Goal: Task Accomplishment & Management: Manage account settings

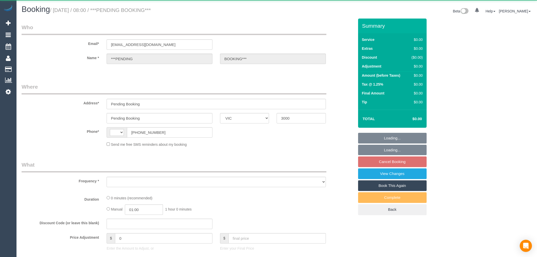
select select "VIC"
select select "string:AU"
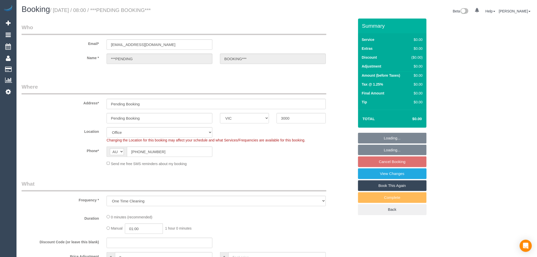
select select "object:7367"
select select "number:28"
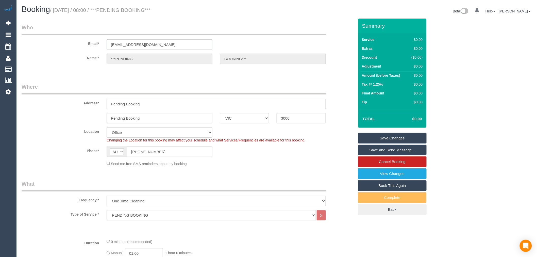
click at [169, 43] on input "[EMAIL_ADDRESS][DOMAIN_NAME]" at bounding box center [160, 44] width 106 height 10
click at [56, 39] on div "Email* [EMAIL_ADDRESS][DOMAIN_NAME]" at bounding box center [188, 37] width 341 height 26
drag, startPoint x: 170, startPoint y: 44, endPoint x: 47, endPoint y: 41, distance: 122.9
click at [47, 41] on div "Email* [EMAIL_ADDRESS][DOMAIN_NAME]" at bounding box center [188, 37] width 341 height 26
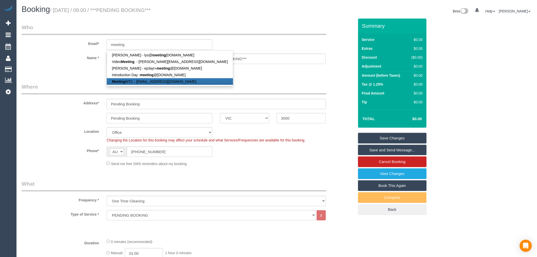
click at [153, 80] on link "Meeting MTC - [EMAIL_ADDRESS][DOMAIN_NAME]" at bounding box center [170, 81] width 126 height 7
type input "[EMAIL_ADDRESS][DOMAIN_NAME]"
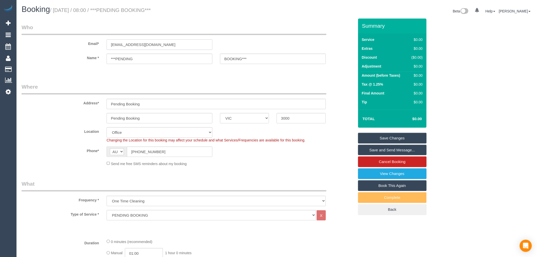
type input "Meeting"
type input "MTC"
type input "[STREET_ADDRESS][PERSON_NAME]"
type input "Thornbury"
type input "3070"
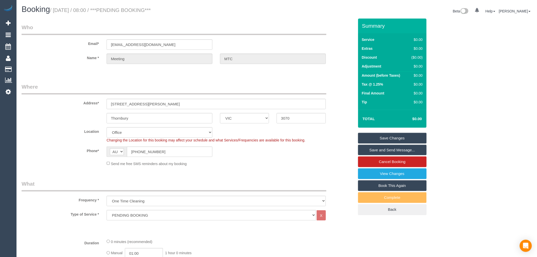
click at [136, 65] on sui-booking-customer "Email* [EMAIL_ADDRESS][DOMAIN_NAME] Name * Meeting MTC" at bounding box center [188, 46] width 333 height 45
select select "47"
select select "object:9892"
click at [143, 44] on input "[EMAIL_ADDRESS][DOMAIN_NAME]" at bounding box center [160, 44] width 106 height 10
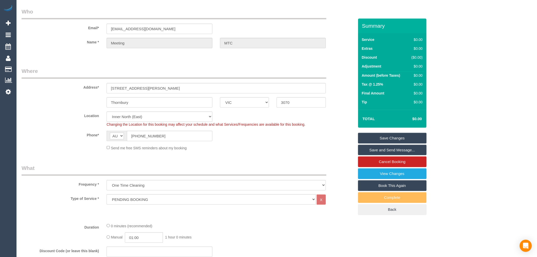
scroll to position [56, 0]
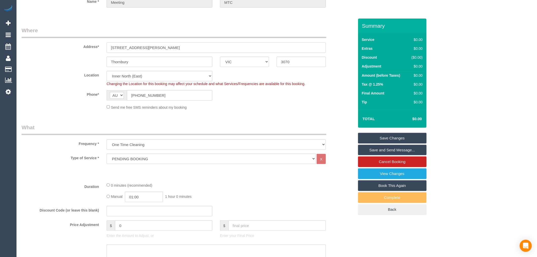
click at [153, 46] on input "[STREET_ADDRESS][PERSON_NAME]" at bounding box center [216, 47] width 219 height 10
drag, startPoint x: 157, startPoint y: 46, endPoint x: 36, endPoint y: 41, distance: 121.5
click at [36, 41] on div "Address* [STREET_ADDRESS][PERSON_NAME]" at bounding box center [188, 40] width 341 height 26
click at [162, 46] on input "[STREET_ADDRESS][PERSON_NAME]" at bounding box center [216, 47] width 219 height 10
drag, startPoint x: 150, startPoint y: 46, endPoint x: 84, endPoint y: 43, distance: 65.6
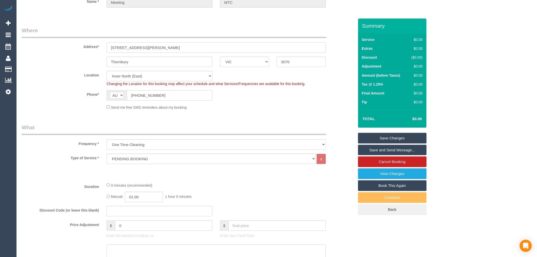
click at [91, 41] on div "Address* [STREET_ADDRESS][PERSON_NAME]" at bounding box center [188, 40] width 341 height 26
paste input "[STREET_ADDRESS]"
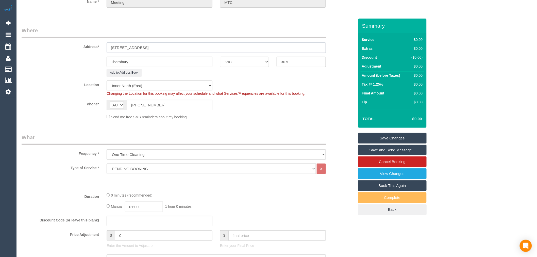
type input "[STREET_ADDRESS]"
drag, startPoint x: 146, startPoint y: 58, endPoint x: 50, endPoint y: 62, distance: 95.6
click at [50, 62] on div "Thornbury ACT [GEOGRAPHIC_DATA] NT [GEOGRAPHIC_DATA] SA TAS [GEOGRAPHIC_DATA] […" at bounding box center [188, 62] width 341 height 10
paste input "CAULFIELD NORTH,"
type input "CAULFIELD NORTH,"
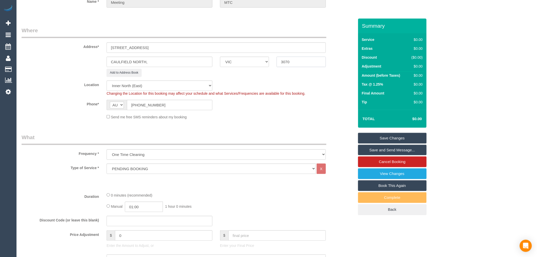
click at [288, 61] on input "3070" at bounding box center [301, 62] width 49 height 10
drag, startPoint x: 299, startPoint y: 61, endPoint x: 225, endPoint y: 59, distance: 73.7
click at [225, 59] on div "CAULFIELD NORTH, ACT [GEOGRAPHIC_DATA] NT [GEOGRAPHIC_DATA] SA TAS [GEOGRAPHIC_…" at bounding box center [188, 62] width 341 height 10
type input "3161"
drag, startPoint x: 161, startPoint y: 79, endPoint x: 164, endPoint y: 80, distance: 3.0
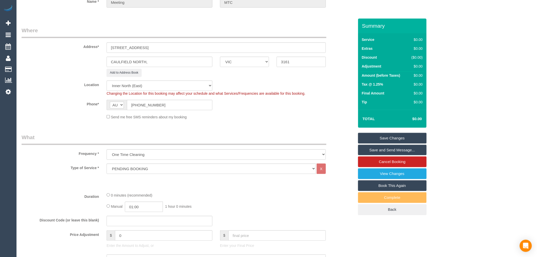
click at [162, 79] on fieldset "Where Address* [STREET_ADDRESS] [GEOGRAPHIC_DATA] NORTH, ACT [GEOGRAPHIC_DATA] …" at bounding box center [188, 75] width 333 height 97
click at [171, 85] on select "Office [GEOGRAPHIC_DATA] (North) East (South) [GEOGRAPHIC_DATA] (East) [GEOGRAP…" at bounding box center [160, 86] width 106 height 10
select select "50"
click at [107, 81] on select "Office [GEOGRAPHIC_DATA] (North) East (South) [GEOGRAPHIC_DATA] (East) [GEOGRAP…" at bounding box center [160, 86] width 106 height 10
select select "object:10699"
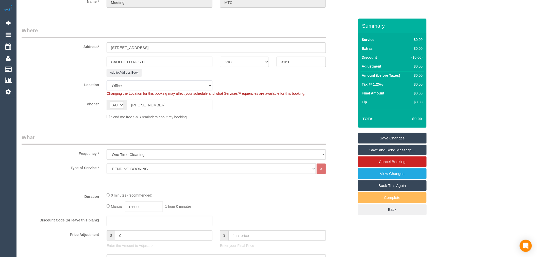
select select "64"
click at [79, 105] on label "Phone*" at bounding box center [60, 103] width 85 height 7
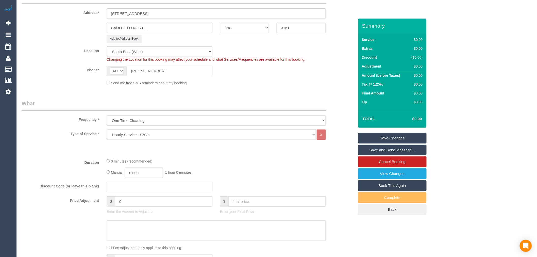
select select "object:10704"
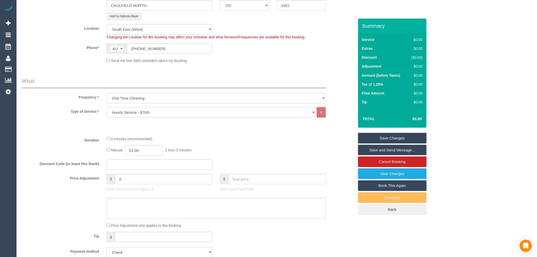
click at [170, 113] on select "Hourly Service - $70/h Hourly Service - $65/h Hourly Service - $60/h Hourly Ser…" at bounding box center [212, 112] width 210 height 10
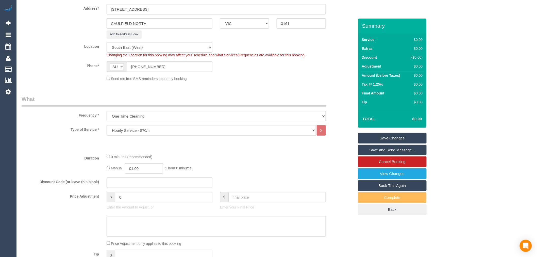
scroll to position [85, 0]
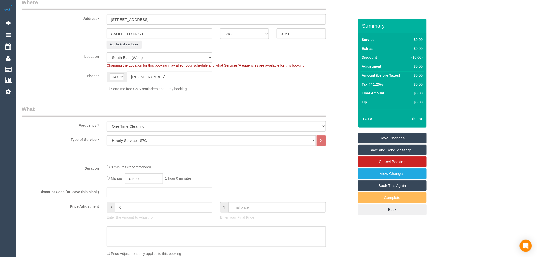
click at [155, 63] on span "Changing the Location for this booking may affect your schedule and what Servic…" at bounding box center [206, 65] width 199 height 4
click at [155, 58] on select "Office [GEOGRAPHIC_DATA] (North) East (South) [GEOGRAPHIC_DATA] (East) [GEOGRAP…" at bounding box center [160, 57] width 106 height 10
select select "50"
click at [107, 52] on select "Office [GEOGRAPHIC_DATA] (North) East (South) [GEOGRAPHIC_DATA] (East) [GEOGRAP…" at bounding box center [160, 57] width 106 height 10
select select "object:11214"
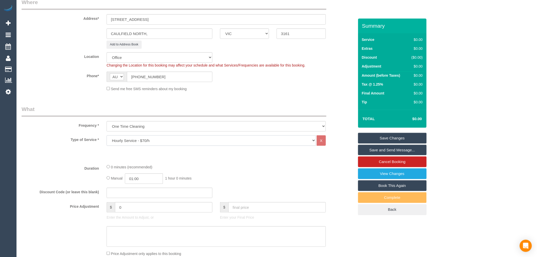
click at [165, 137] on select "Hourly Service - $70/h Hourly Service - $65/h Hourly Service - $60/h Hourly Ser…" at bounding box center [212, 140] width 210 height 10
select select "19"
click at [107, 136] on select "Hourly Service - $70/h Hourly Service - $65/h Hourly Service - $60/h Hourly Ser…" at bounding box center [212, 140] width 210 height 10
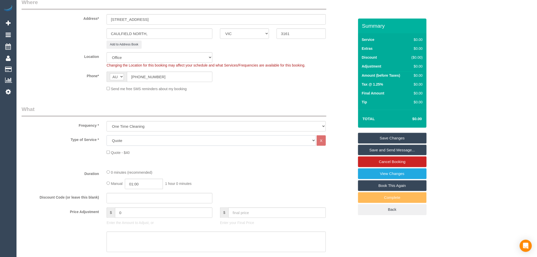
drag, startPoint x: 161, startPoint y: 140, endPoint x: 159, endPoint y: 136, distance: 4.7
click at [161, 140] on select "Hourly Service - $70/h Hourly Service - $65/h Hourly Service - $60/h Hourly Ser…" at bounding box center [212, 140] width 210 height 10
click at [107, 136] on select "Hourly Service - $70/h Hourly Service - $65/h Hourly Service - $60/h Hourly Ser…" at bounding box center [212, 140] width 210 height 10
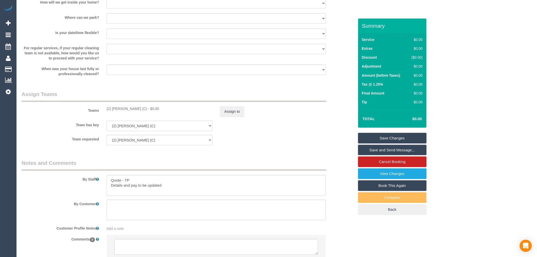
scroll to position [536, 0]
click at [178, 186] on textarea at bounding box center [216, 183] width 219 height 21
drag, startPoint x: 181, startPoint y: 186, endPoint x: 14, endPoint y: 164, distance: 167.5
click at [129, 179] on textarea at bounding box center [216, 183] width 219 height 21
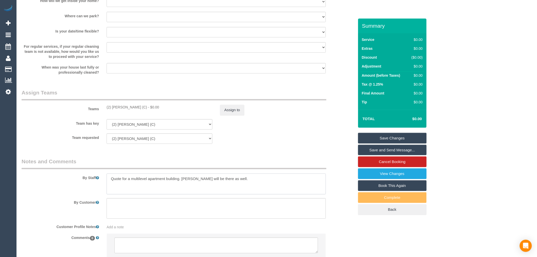
click at [234, 179] on textarea at bounding box center [216, 183] width 219 height 21
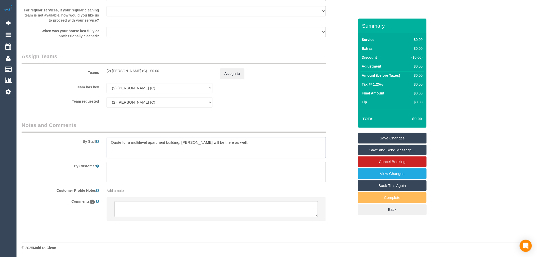
scroll to position [574, 0]
type textarea "Quote for a multilevel apartment building. [PERSON_NAME] will be there as well."
click at [235, 75] on button "Assign to" at bounding box center [232, 73] width 24 height 11
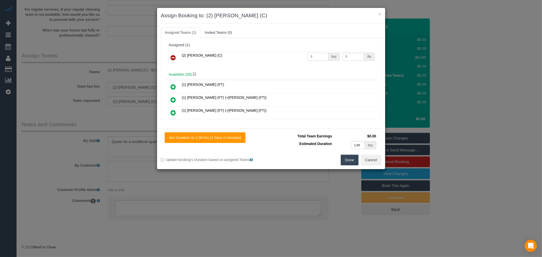
drag, startPoint x: 321, startPoint y: 55, endPoint x: 229, endPoint y: 52, distance: 91.8
click at [226, 57] on tr "(2) [PERSON_NAME] (C) 0 hrs 0 /hr" at bounding box center [271, 57] width 210 height 13
type input "1"
type input "40"
click at [344, 163] on button "Done" at bounding box center [350, 160] width 18 height 11
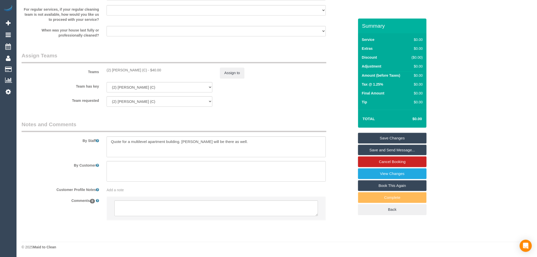
click at [426, 135] on link "Save Changes" at bounding box center [392, 138] width 69 height 11
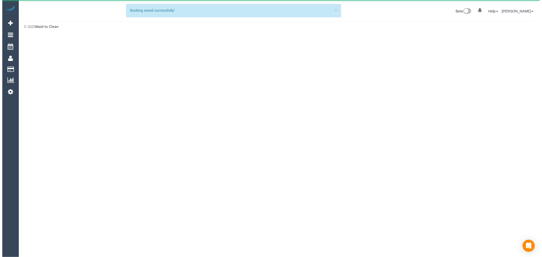
scroll to position [0, 0]
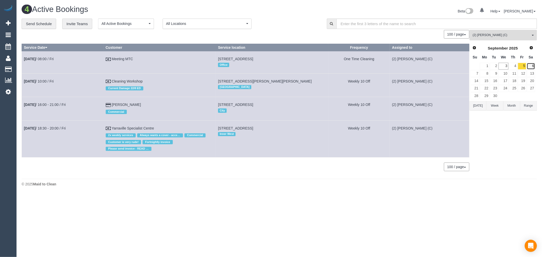
click at [532, 64] on link "6" at bounding box center [530, 66] width 8 height 7
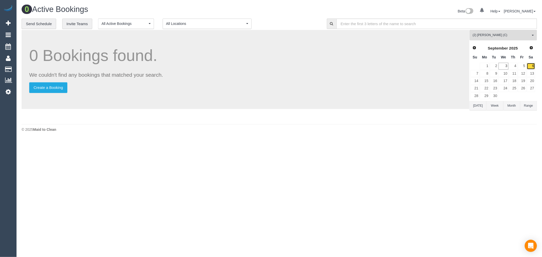
click at [532, 64] on link "6" at bounding box center [530, 66] width 8 height 7
click at [505, 27] on input "text" at bounding box center [436, 24] width 201 height 10
click at [511, 37] on span "(2) [PERSON_NAME] (C)" at bounding box center [501, 35] width 58 height 4
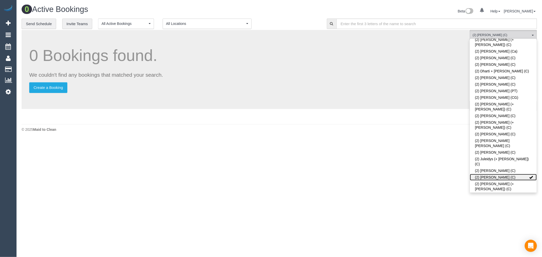
click at [506, 174] on link "(2) [PERSON_NAME] (C)" at bounding box center [503, 177] width 67 height 7
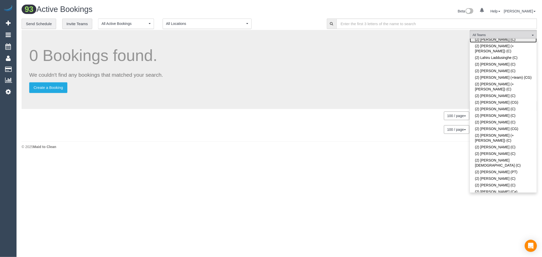
scroll to position [494, 0]
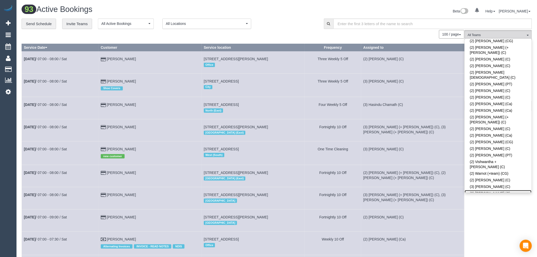
click at [503, 190] on link "(3) [PERSON_NAME] (C)" at bounding box center [498, 193] width 67 height 7
click at [422, 104] on td "(3) Hasindu Chamath (C)" at bounding box center [412, 108] width 103 height 22
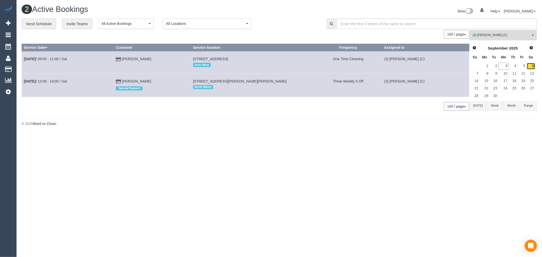
click at [527, 67] on link "6" at bounding box center [530, 66] width 8 height 7
click at [530, 67] on link "6" at bounding box center [530, 66] width 8 height 7
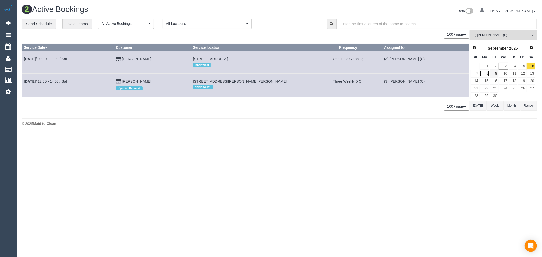
click at [485, 74] on link "8" at bounding box center [484, 73] width 9 height 7
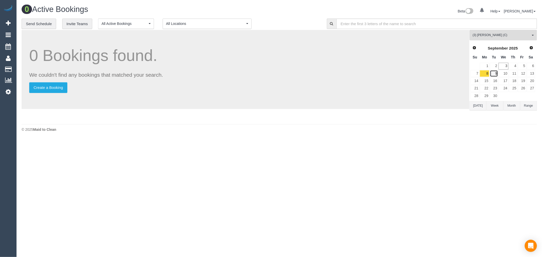
click at [495, 74] on link "9" at bounding box center [494, 73] width 8 height 7
click at [503, 74] on link "10" at bounding box center [503, 73] width 10 height 7
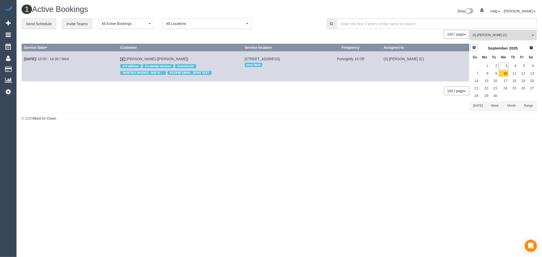
click at [475, 46] on span "Prev" at bounding box center [474, 47] width 4 height 4
click at [484, 95] on link "25" at bounding box center [484, 95] width 9 height 7
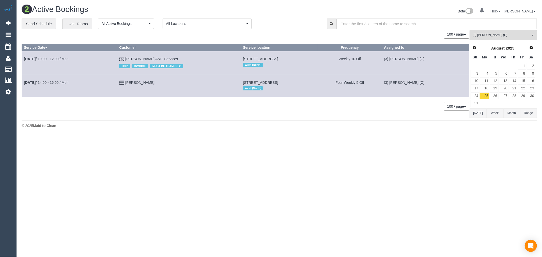
click at [413, 195] on body "0 Beta Your Notifications You have 0 alerts Add Booking Bookings Active Booking…" at bounding box center [271, 128] width 542 height 257
click at [534, 44] on div "Prev Next [DATE]" at bounding box center [502, 48] width 65 height 9
click at [532, 46] on span "Next" at bounding box center [531, 47] width 4 height 4
click at [488, 72] on link "8" at bounding box center [484, 73] width 9 height 7
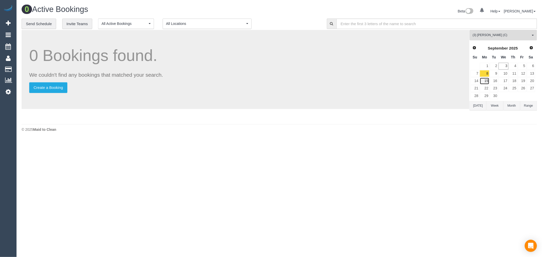
click at [487, 82] on link "15" at bounding box center [484, 80] width 9 height 7
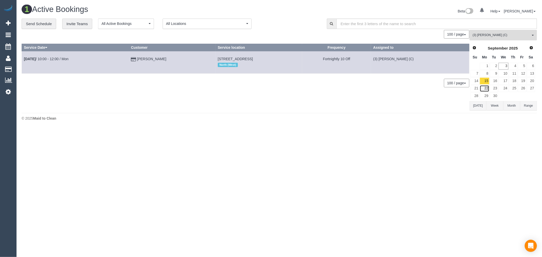
click at [488, 88] on link "22" at bounding box center [484, 88] width 9 height 7
click at [487, 96] on link "29" at bounding box center [484, 95] width 9 height 7
click at [475, 47] on span "Prev" at bounding box center [474, 47] width 4 height 4
click at [488, 76] on link "4" at bounding box center [484, 73] width 9 height 7
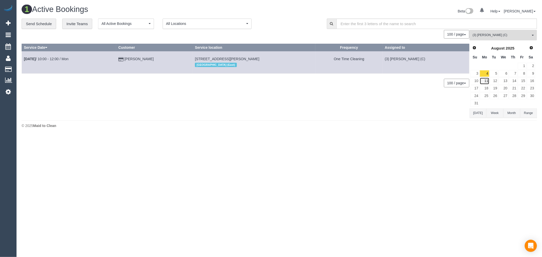
click at [487, 79] on link "11" at bounding box center [484, 80] width 9 height 7
click at [496, 74] on link "5" at bounding box center [494, 73] width 8 height 7
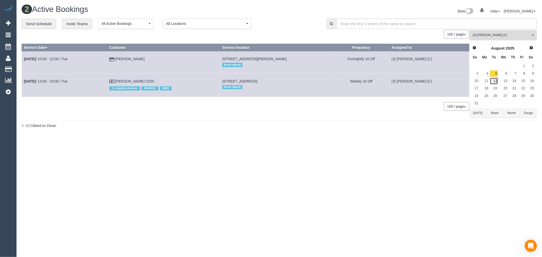
click at [496, 81] on link "12" at bounding box center [494, 80] width 8 height 7
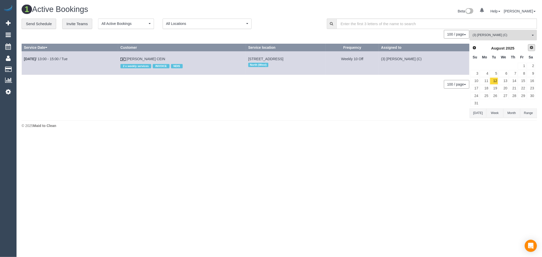
click at [531, 50] on span "Next" at bounding box center [531, 47] width 4 height 4
click at [493, 69] on link "2" at bounding box center [494, 66] width 8 height 7
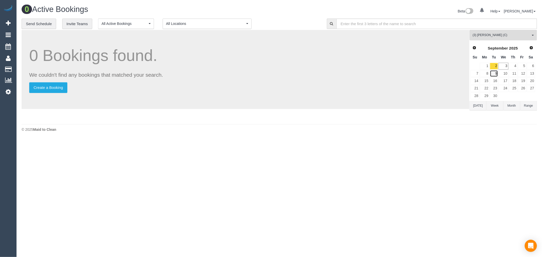
click at [495, 74] on link "9" at bounding box center [494, 73] width 8 height 7
click at [495, 81] on link "16" at bounding box center [494, 80] width 8 height 7
click at [496, 87] on link "23" at bounding box center [494, 88] width 8 height 7
click at [496, 94] on link "30" at bounding box center [494, 95] width 8 height 7
click at [504, 69] on link "3" at bounding box center [503, 66] width 10 height 7
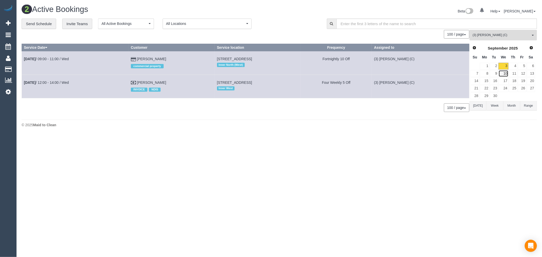
click at [505, 74] on link "10" at bounding box center [503, 73] width 10 height 7
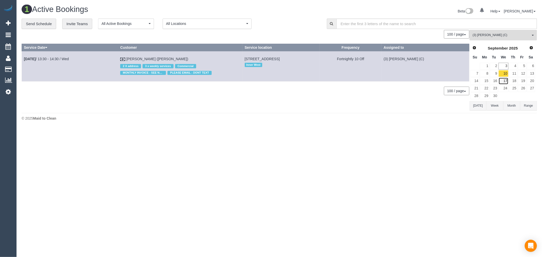
click at [505, 79] on link "17" at bounding box center [503, 80] width 10 height 7
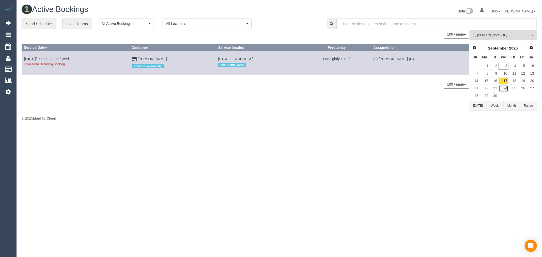
click at [506, 87] on link "24" at bounding box center [503, 88] width 10 height 7
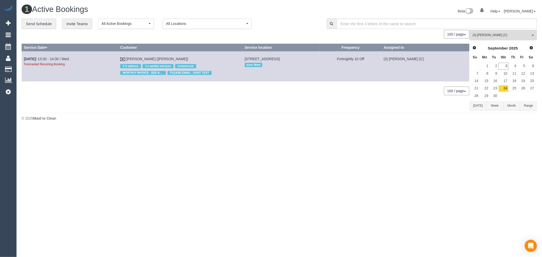
click at [222, 130] on body "0 Beta Your Notifications You have 0 alerts Add Booking Bookings Active Booking…" at bounding box center [271, 128] width 542 height 257
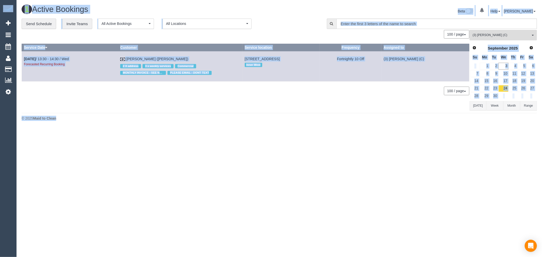
click at [418, 119] on div "© 2025 Maid to Clean" at bounding box center [279, 118] width 515 height 5
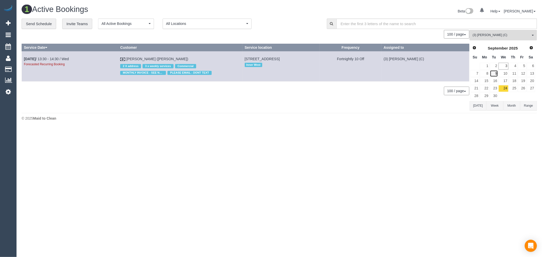
click at [493, 75] on link "9" at bounding box center [494, 73] width 8 height 7
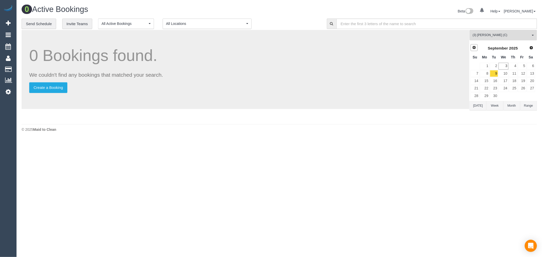
click at [475, 49] on span "Prev" at bounding box center [474, 47] width 4 height 4
click at [493, 74] on link "5" at bounding box center [494, 73] width 8 height 7
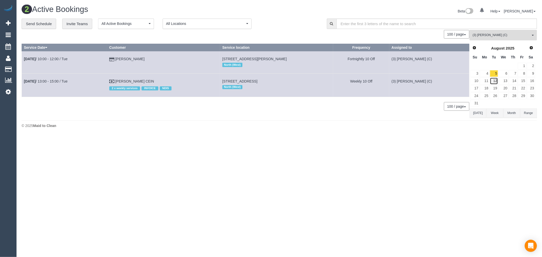
click at [496, 81] on link "12" at bounding box center [494, 80] width 8 height 7
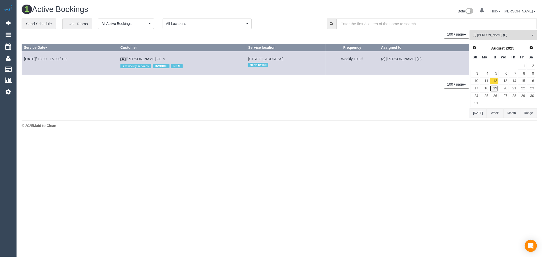
click at [496, 91] on link "19" at bounding box center [494, 88] width 8 height 7
click at [496, 97] on link "26" at bounding box center [494, 95] width 8 height 7
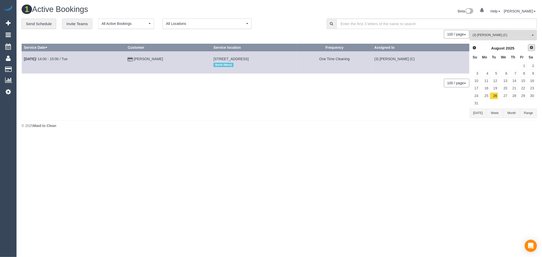
click at [532, 48] on span "Next" at bounding box center [531, 47] width 4 height 4
click at [496, 69] on link "2" at bounding box center [494, 66] width 8 height 7
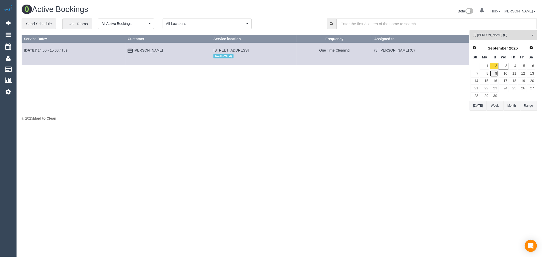
click at [494, 74] on link "9" at bounding box center [494, 73] width 8 height 7
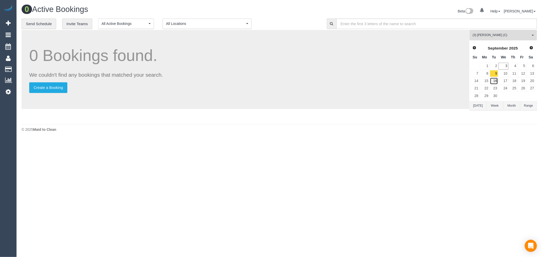
click at [494, 80] on link "16" at bounding box center [494, 80] width 8 height 7
click at [493, 89] on link "23" at bounding box center [494, 88] width 8 height 7
click at [494, 95] on link "30" at bounding box center [494, 95] width 8 height 7
click at [496, 74] on link "9" at bounding box center [494, 73] width 8 height 7
click at [471, 45] on link "Prev" at bounding box center [473, 47] width 7 height 7
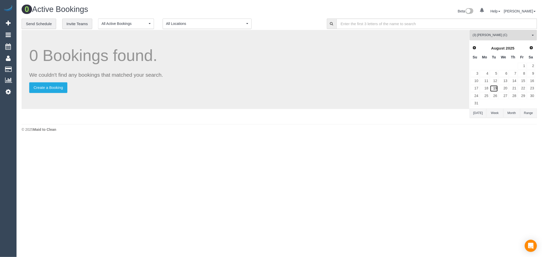
click at [496, 92] on link "19" at bounding box center [494, 88] width 8 height 7
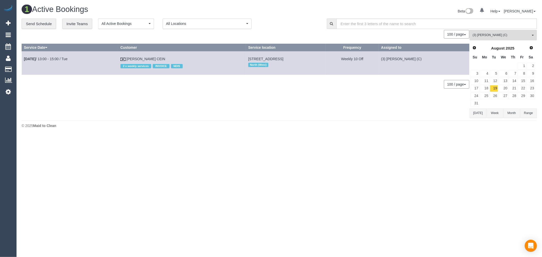
click at [495, 92] on td "26" at bounding box center [493, 95] width 9 height 7
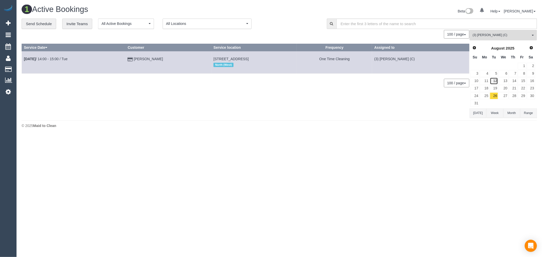
click at [496, 80] on link "12" at bounding box center [494, 80] width 8 height 7
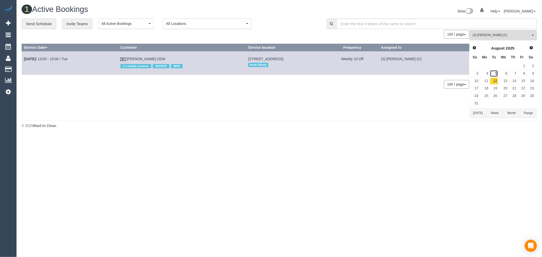
click at [497, 70] on link "5" at bounding box center [494, 73] width 8 height 7
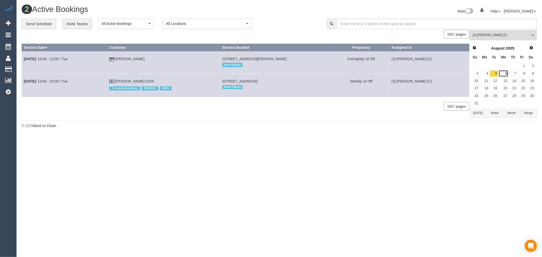
click at [503, 73] on link "6" at bounding box center [503, 73] width 10 height 7
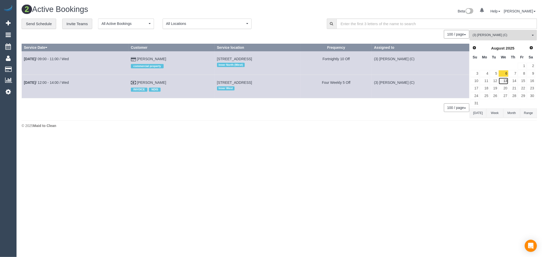
click at [504, 83] on link "13" at bounding box center [503, 80] width 10 height 7
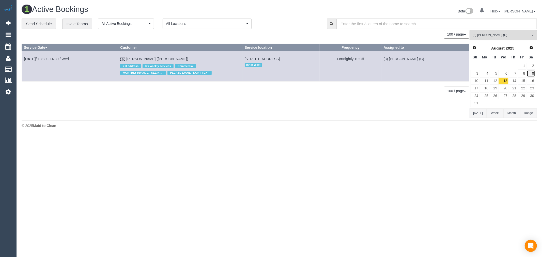
click at [528, 75] on link "9" at bounding box center [530, 73] width 8 height 7
click at [524, 75] on link "8" at bounding box center [522, 73] width 8 height 7
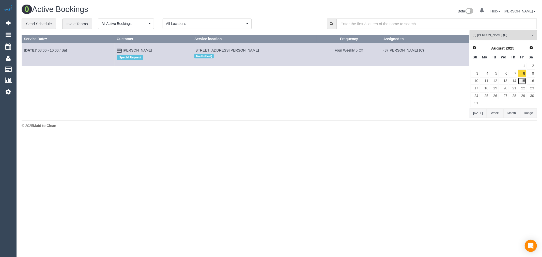
click at [522, 82] on link "15" at bounding box center [522, 80] width 8 height 7
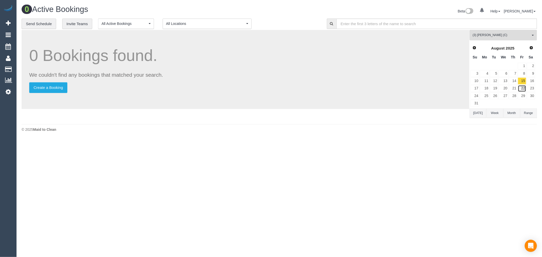
click at [522, 88] on link "22" at bounding box center [522, 88] width 8 height 7
click at [522, 96] on link "29" at bounding box center [522, 95] width 8 height 7
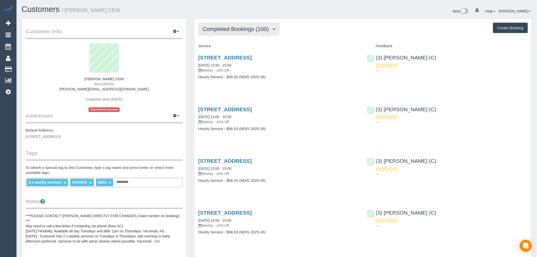
click at [271, 27] on span "Completed Bookings (100)" at bounding box center [237, 29] width 69 height 6
click at [307, 29] on div "Completed Bookings (100) Completed Bookings (100) Upcoming Bookings (0) Cancell…" at bounding box center [363, 29] width 330 height 13
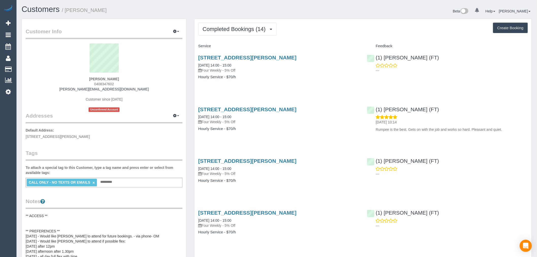
drag, startPoint x: 117, startPoint y: 84, endPoint x: 95, endPoint y: 84, distance: 22.1
click at [95, 84] on div "[PERSON_NAME] 0408347602 [PERSON_NAME][EMAIL_ADDRESS][DOMAIN_NAME] Customer sin…" at bounding box center [104, 77] width 157 height 69
copy span "408347602"
